Goal: Information Seeking & Learning: Learn about a topic

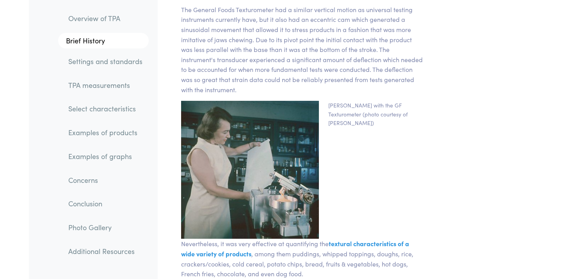
scroll to position [1319, 0]
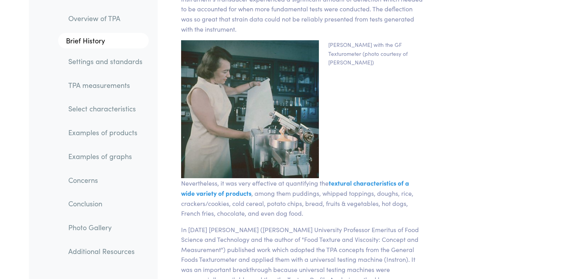
click at [95, 84] on link "TPA measurements" at bounding box center [105, 85] width 87 height 18
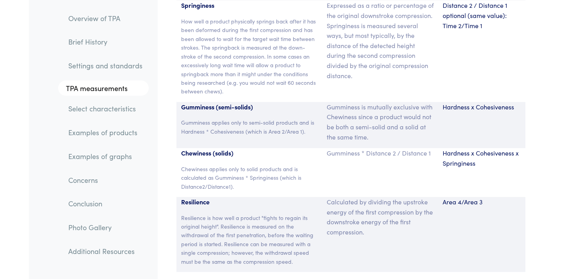
scroll to position [5595, 0]
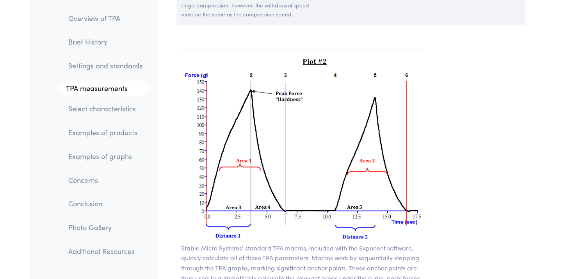
click at [96, 136] on link "Examples of products" at bounding box center [105, 133] width 87 height 18
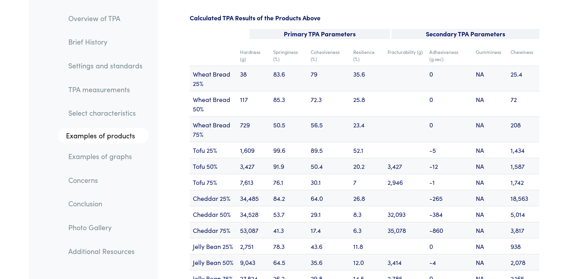
scroll to position [9311, 0]
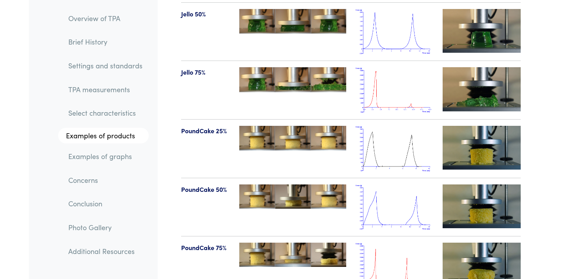
click at [104, 90] on link "TPA measurements" at bounding box center [105, 89] width 87 height 18
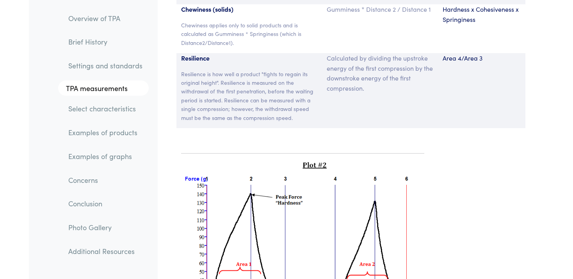
scroll to position [5513, 0]
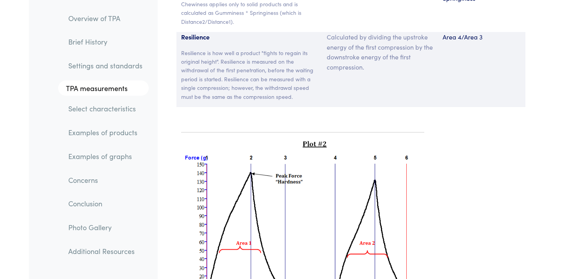
click at [96, 155] on link "Examples of graphs" at bounding box center [105, 156] width 87 height 18
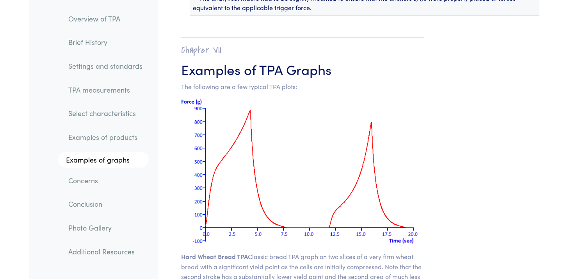
click at [98, 134] on link "Examples of products" at bounding box center [105, 137] width 87 height 18
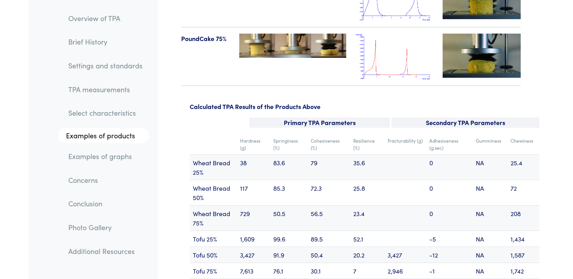
scroll to position [9311, 0]
